Goal: Task Accomplishment & Management: Check status

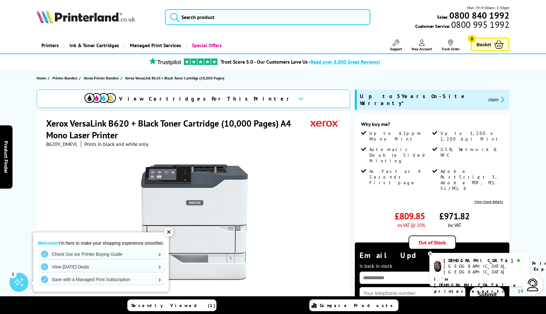
click at [487, 96] on button "claim" at bounding box center [497, 99] width 20 height 7
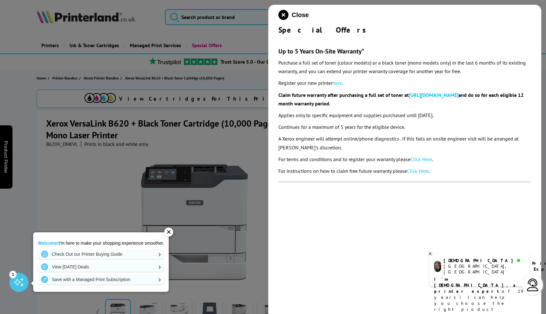
click at [339, 83] on link "here" at bounding box center [337, 83] width 9 height 6
click at [283, 15] on icon "close modal" at bounding box center [283, 15] width 10 height 10
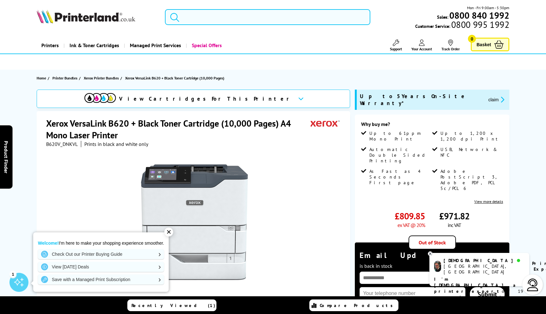
click at [170, 232] on div "✕" at bounding box center [168, 231] width 9 height 9
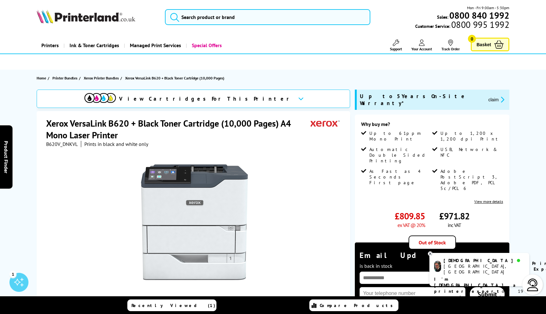
click at [487, 96] on button "claim" at bounding box center [497, 99] width 20 height 7
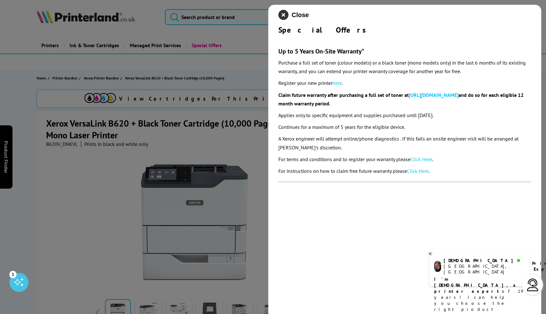
click at [284, 15] on icon "close modal" at bounding box center [283, 15] width 10 height 10
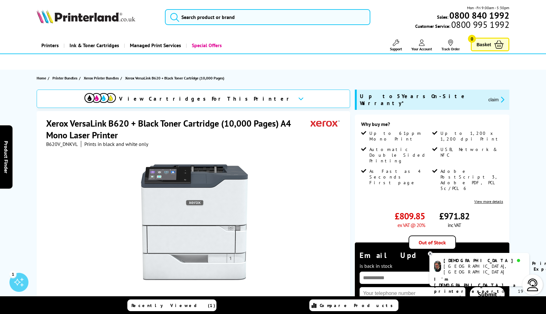
click at [424, 46] on link "Your Account" at bounding box center [422, 46] width 21 height 12
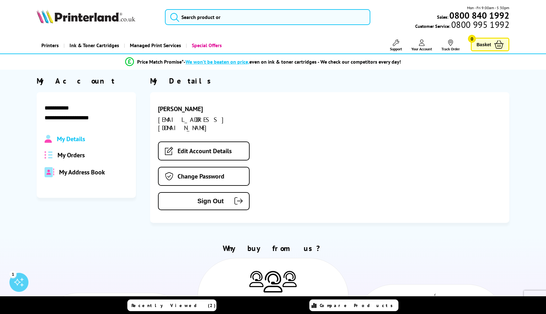
click at [396, 43] on icon at bounding box center [396, 43] width 6 height 6
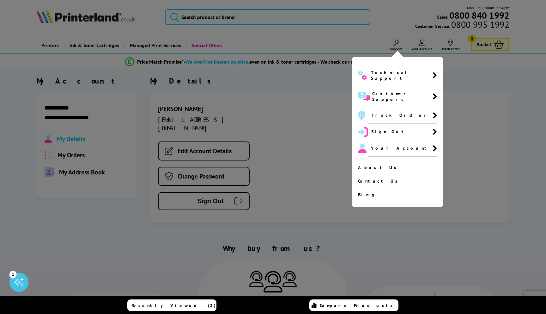
click at [384, 33] on div at bounding box center [273, 157] width 546 height 314
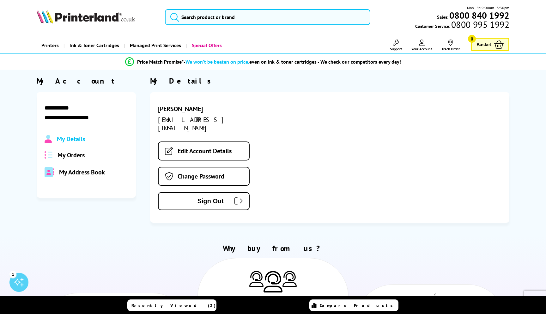
click at [64, 152] on span "My Orders" at bounding box center [71, 155] width 27 height 8
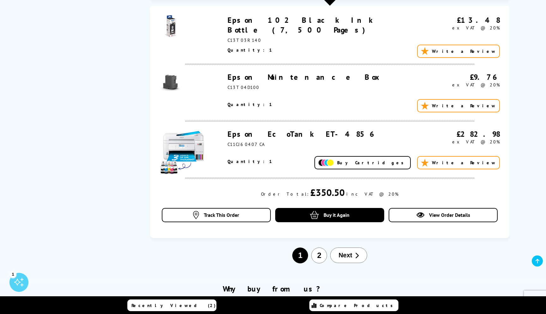
scroll to position [728, 0]
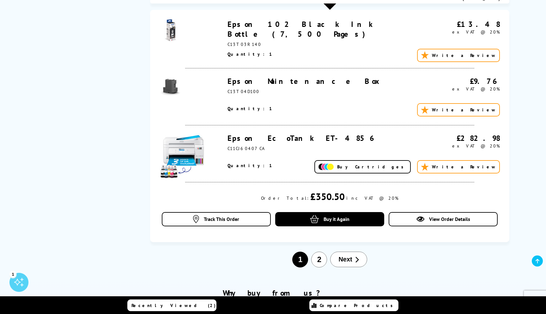
click at [319, 251] on button "2" at bounding box center [319, 259] width 16 height 16
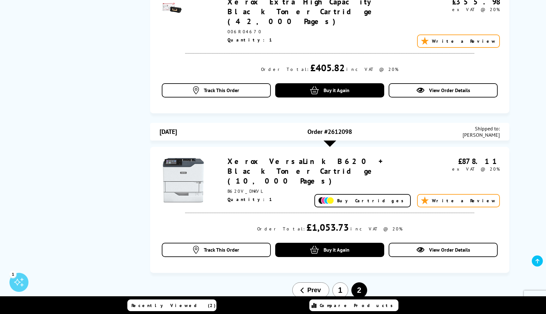
scroll to position [292, 0]
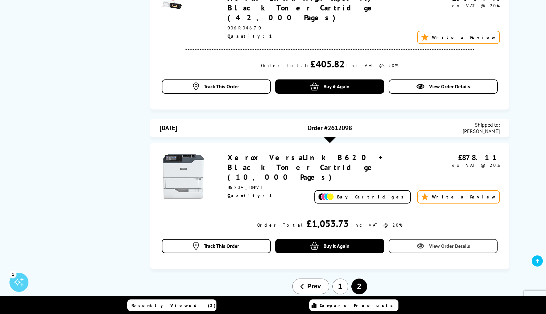
click at [424, 242] on icon at bounding box center [421, 246] width 8 height 8
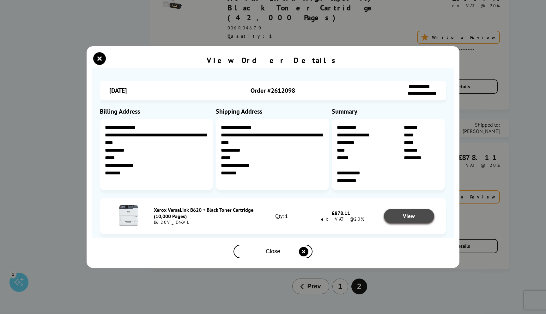
click at [407, 214] on span "View" at bounding box center [409, 215] width 12 height 7
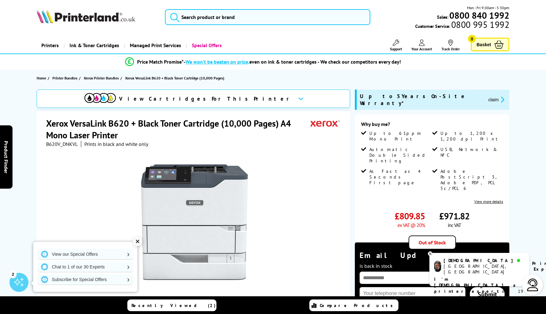
click at [430, 253] on icon at bounding box center [430, 253] width 2 height 2
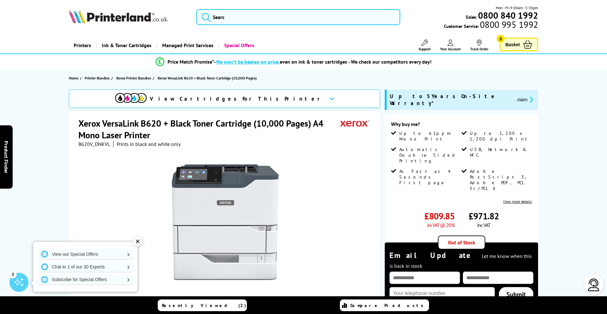
click at [450, 44] on icon at bounding box center [451, 43] width 6 height 6
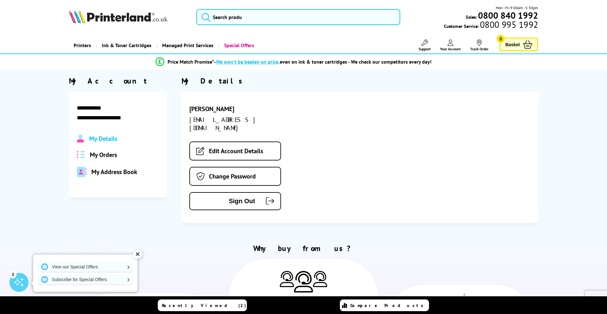
click at [101, 154] on span "My Orders" at bounding box center [103, 154] width 27 height 8
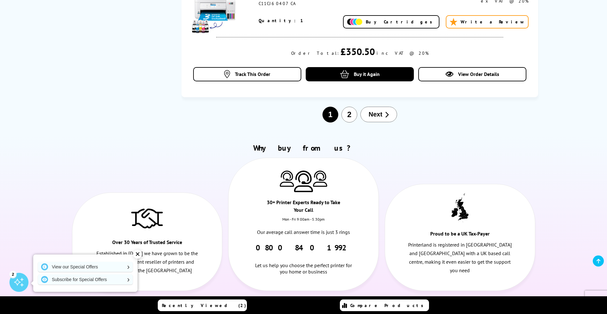
scroll to position [873, 0]
click at [349, 106] on button "2" at bounding box center [349, 114] width 16 height 16
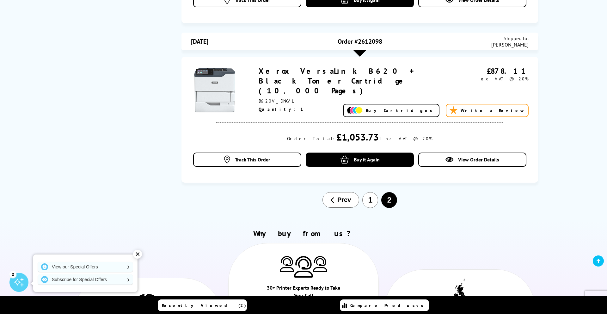
scroll to position [373, 0]
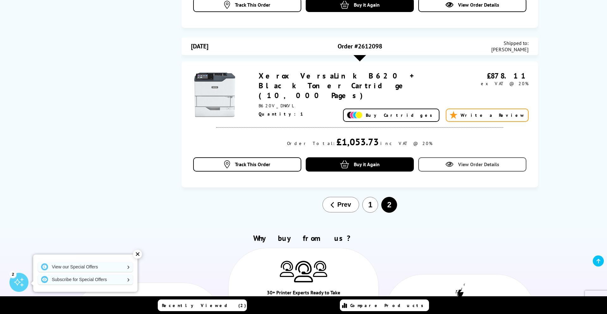
click at [455, 157] on link "View Order Details" at bounding box center [472, 164] width 108 height 14
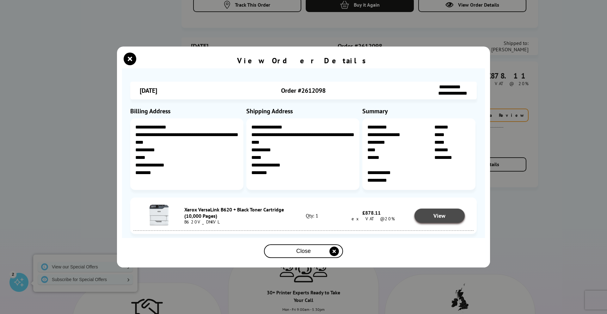
click at [436, 216] on span "View" at bounding box center [439, 215] width 12 height 7
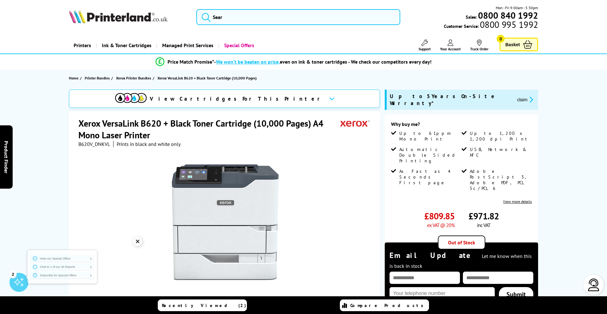
click at [515, 96] on button "claim" at bounding box center [525, 99] width 20 height 7
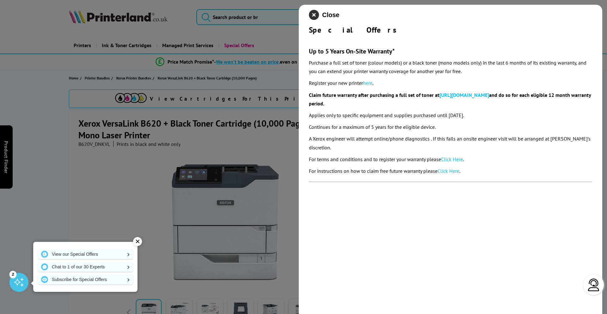
click at [314, 16] on icon "close modal" at bounding box center [314, 15] width 10 height 10
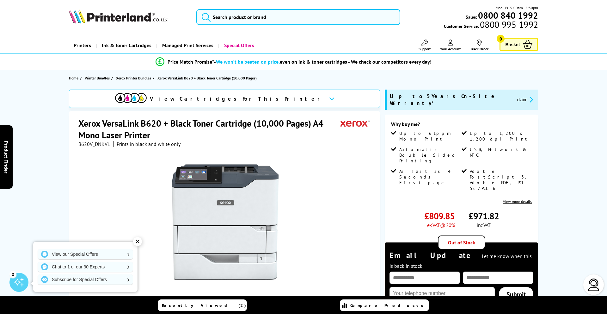
click at [65, 167] on div "View Cartridges For This Printer Xerox VersaLink B620 + Black Toner Cartridge (…" at bounding box center [304, 242] width 506 height 307
